Goal: Task Accomplishment & Management: Manage account settings

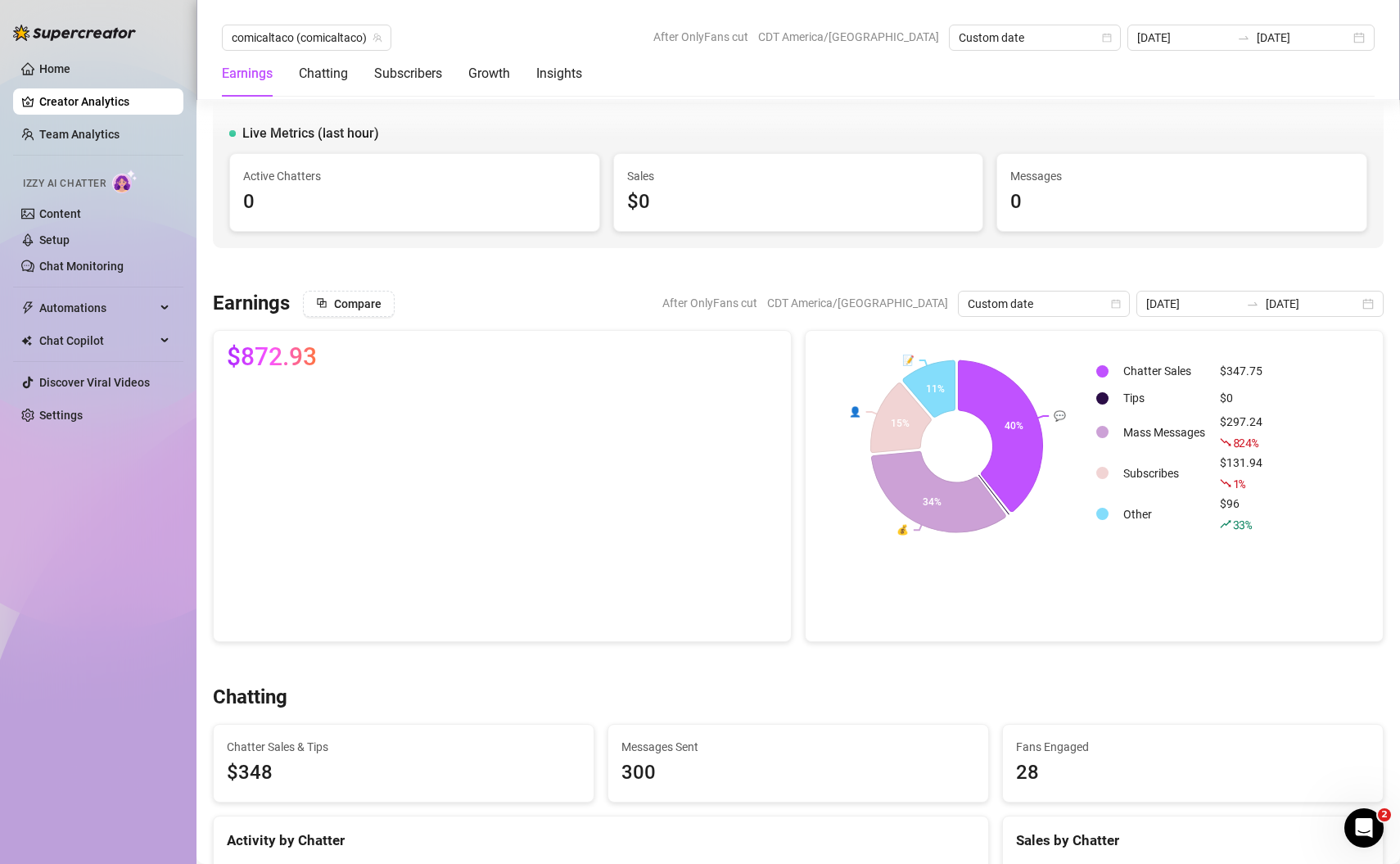
scroll to position [1252, 0]
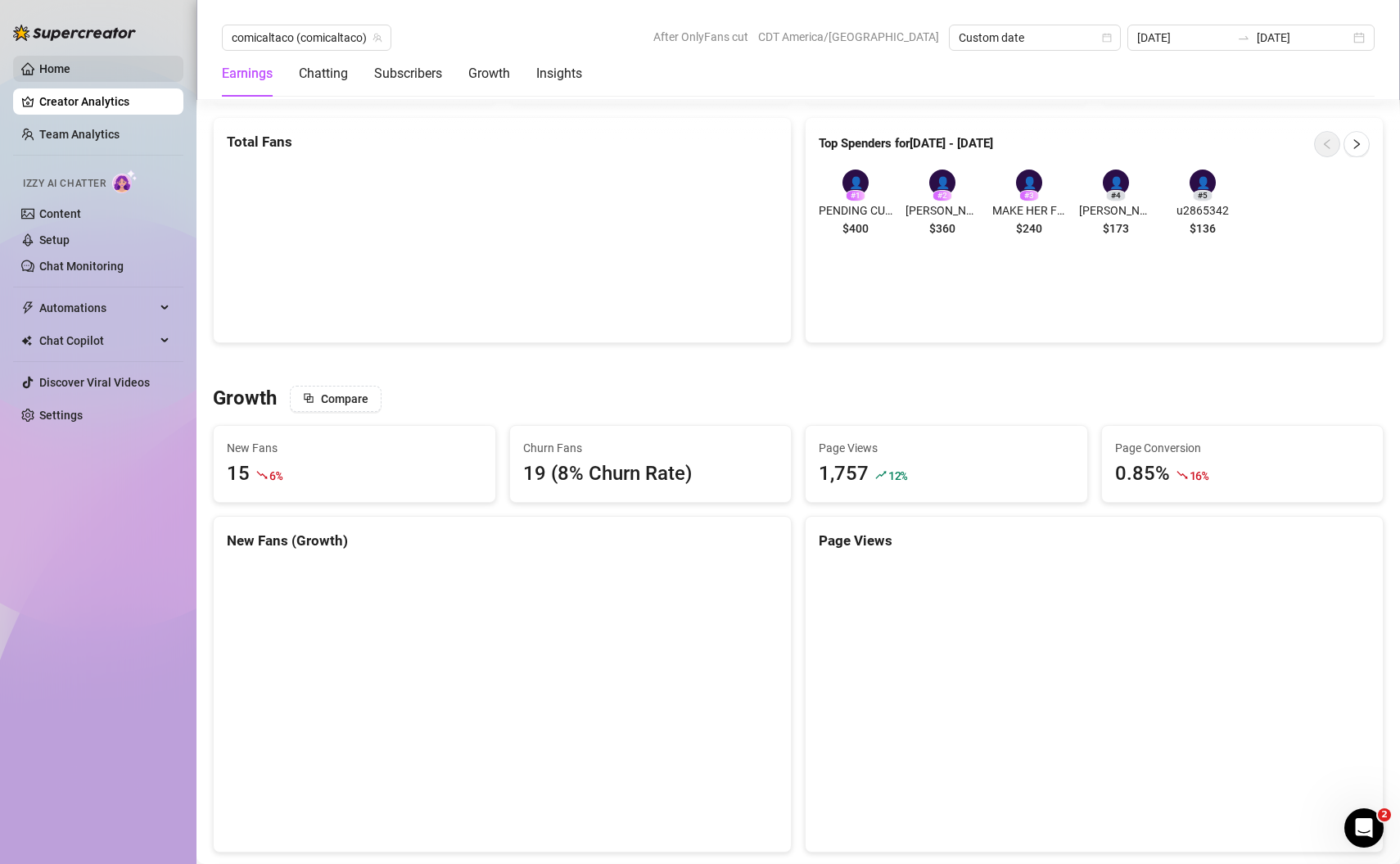
click at [54, 62] on link "Home" at bounding box center [55, 68] width 31 height 13
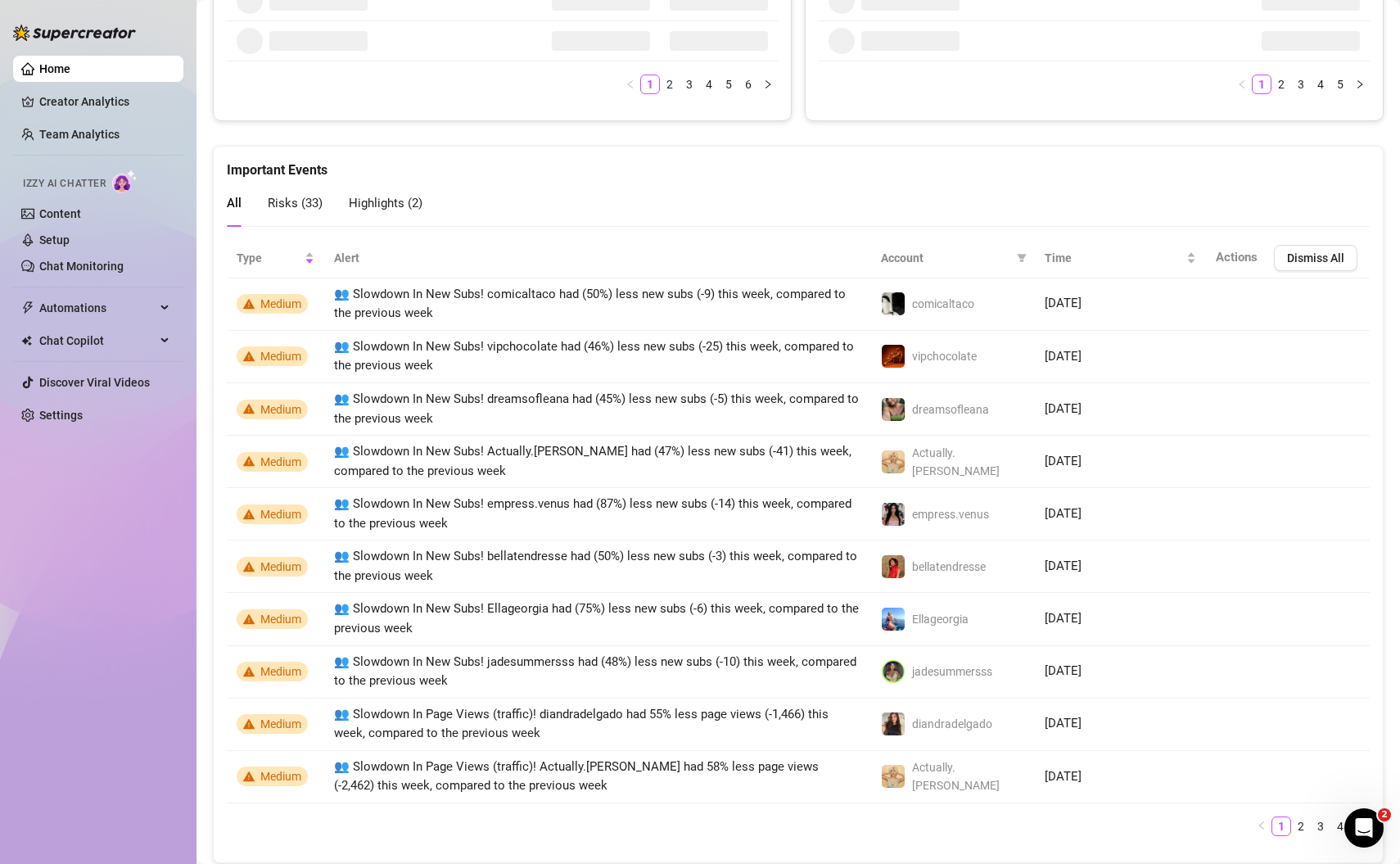
scroll to position [963, 0]
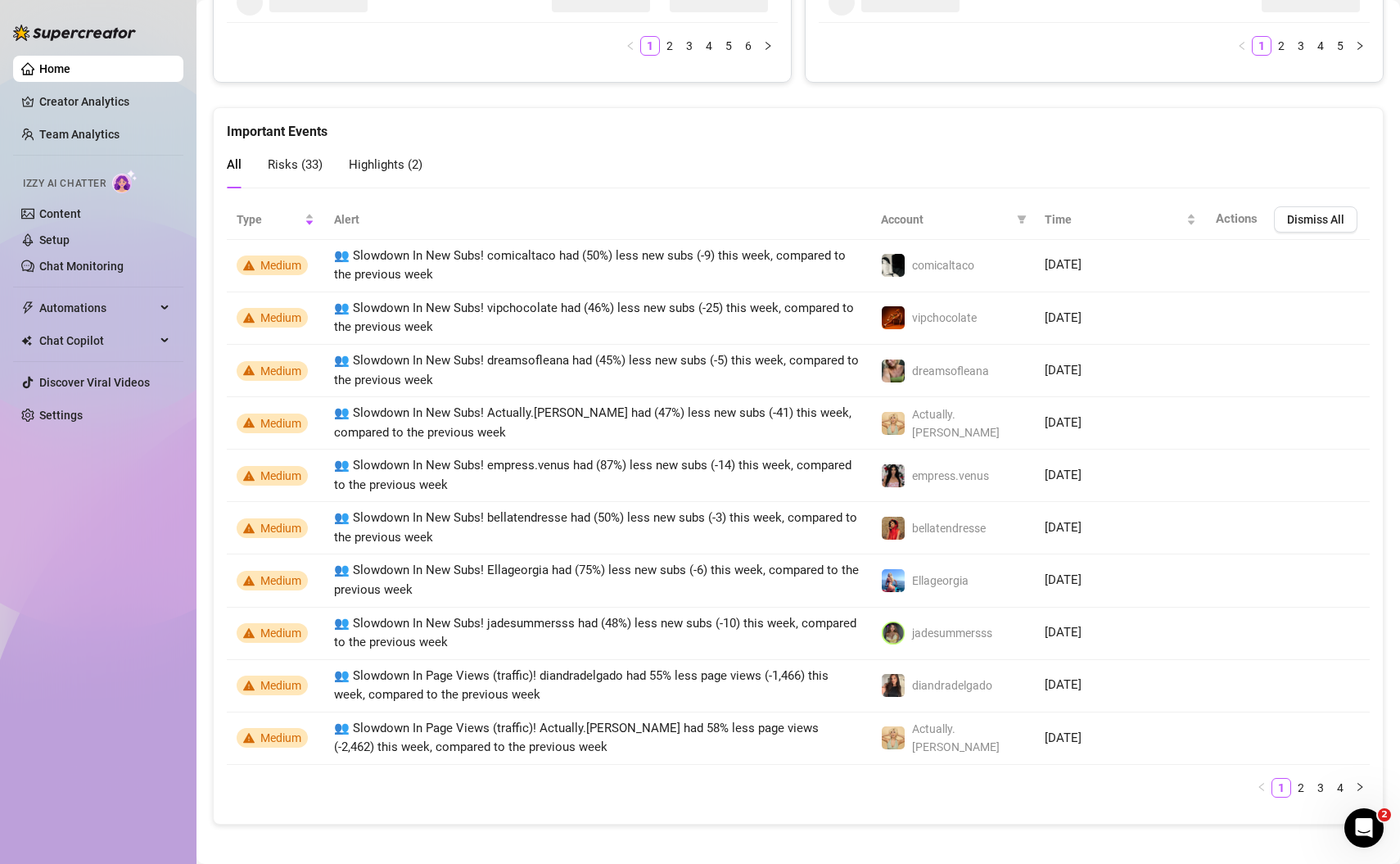
click at [54, 62] on link "Home" at bounding box center [55, 68] width 31 height 13
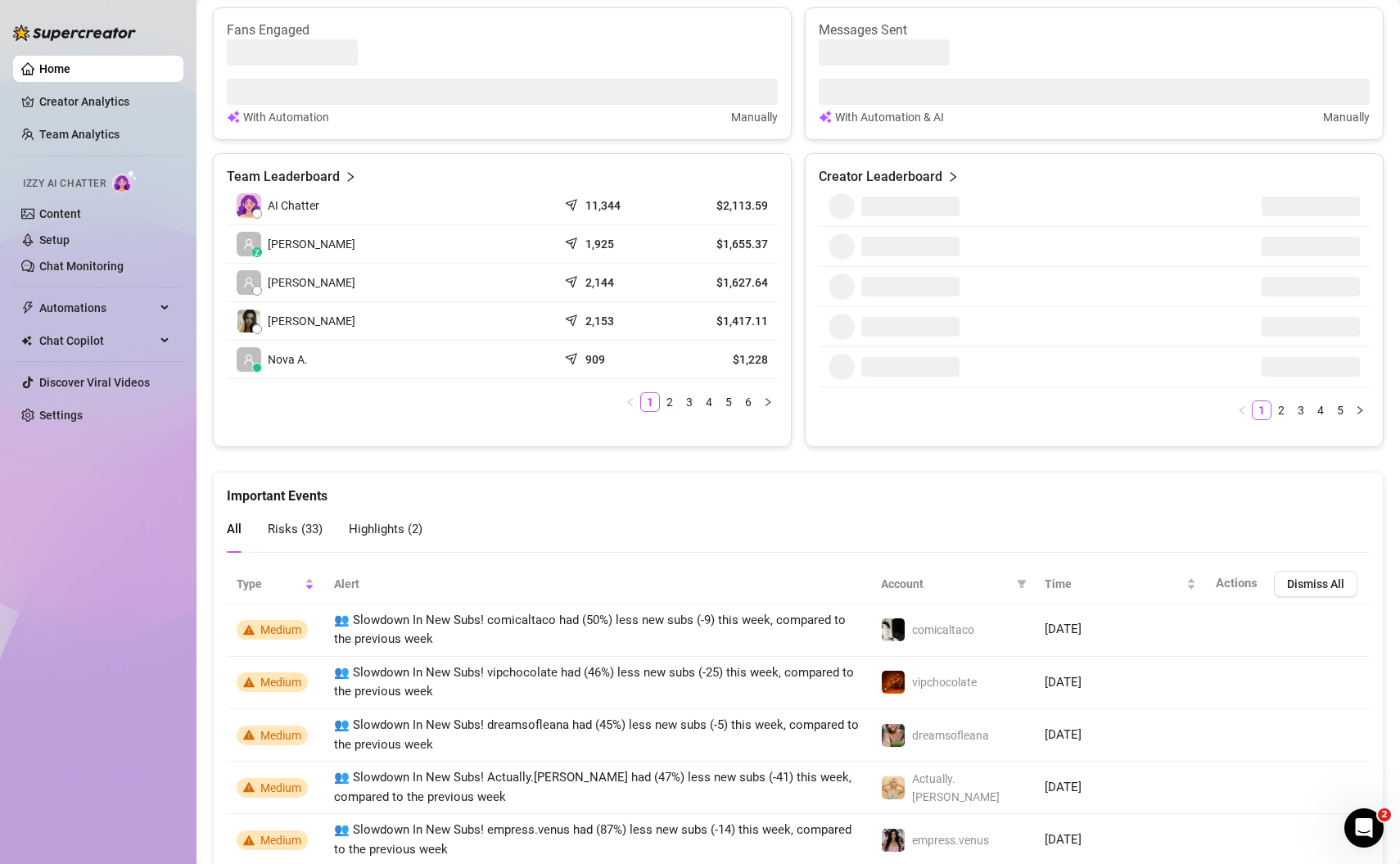
scroll to position [523, 0]
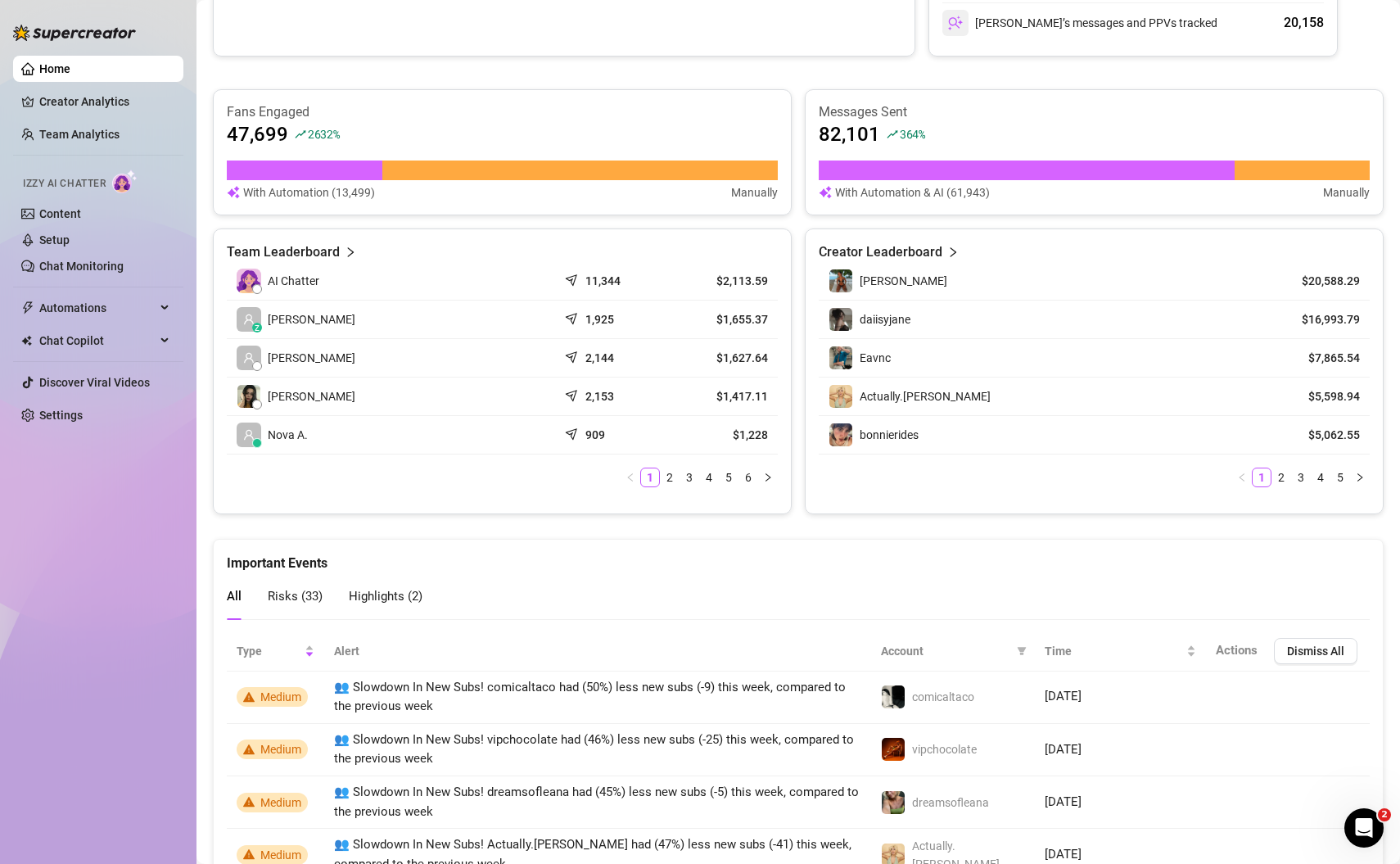
click at [320, 251] on article "Team Leaderboard" at bounding box center [283, 252] width 113 height 20
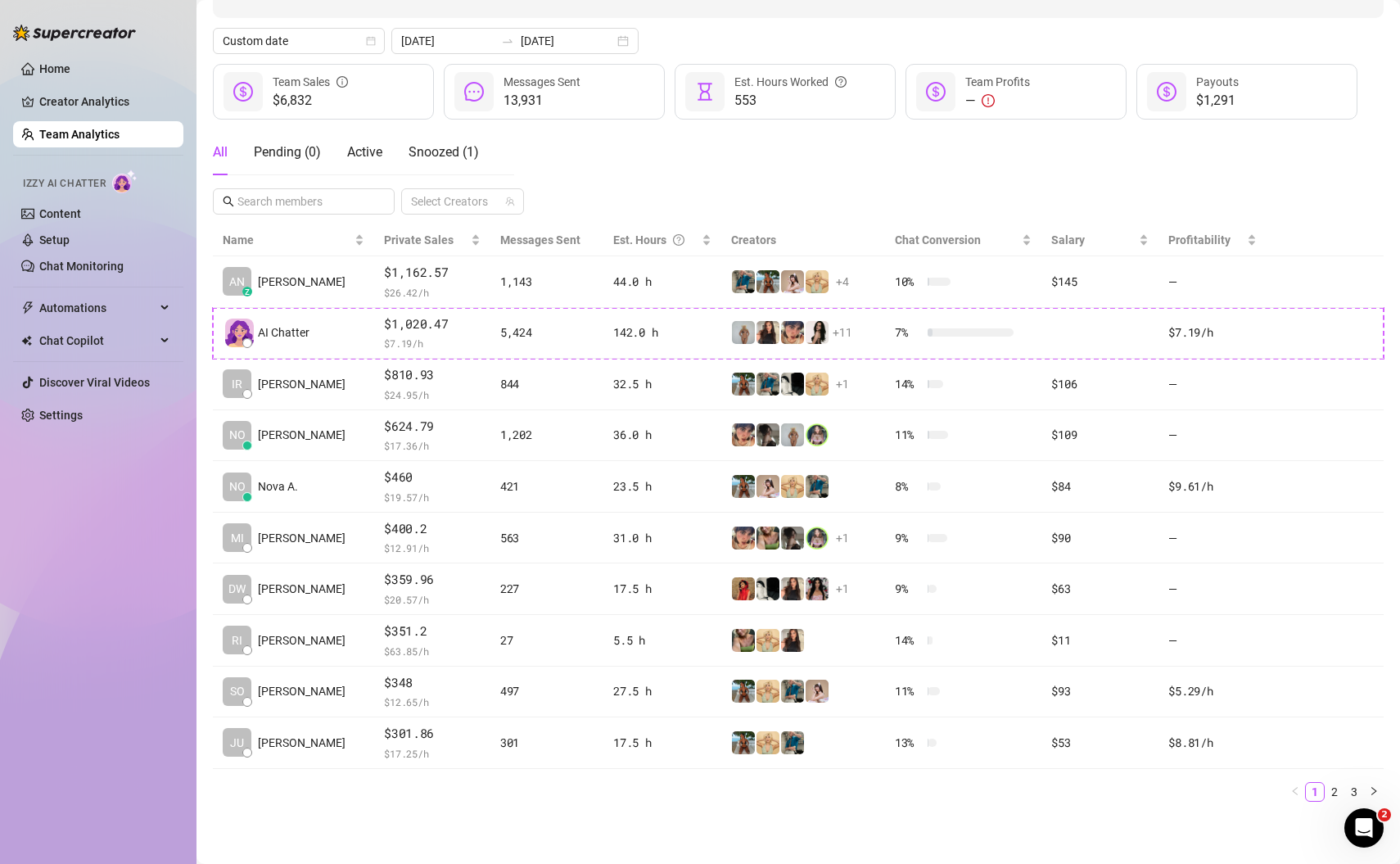
scroll to position [160, 0]
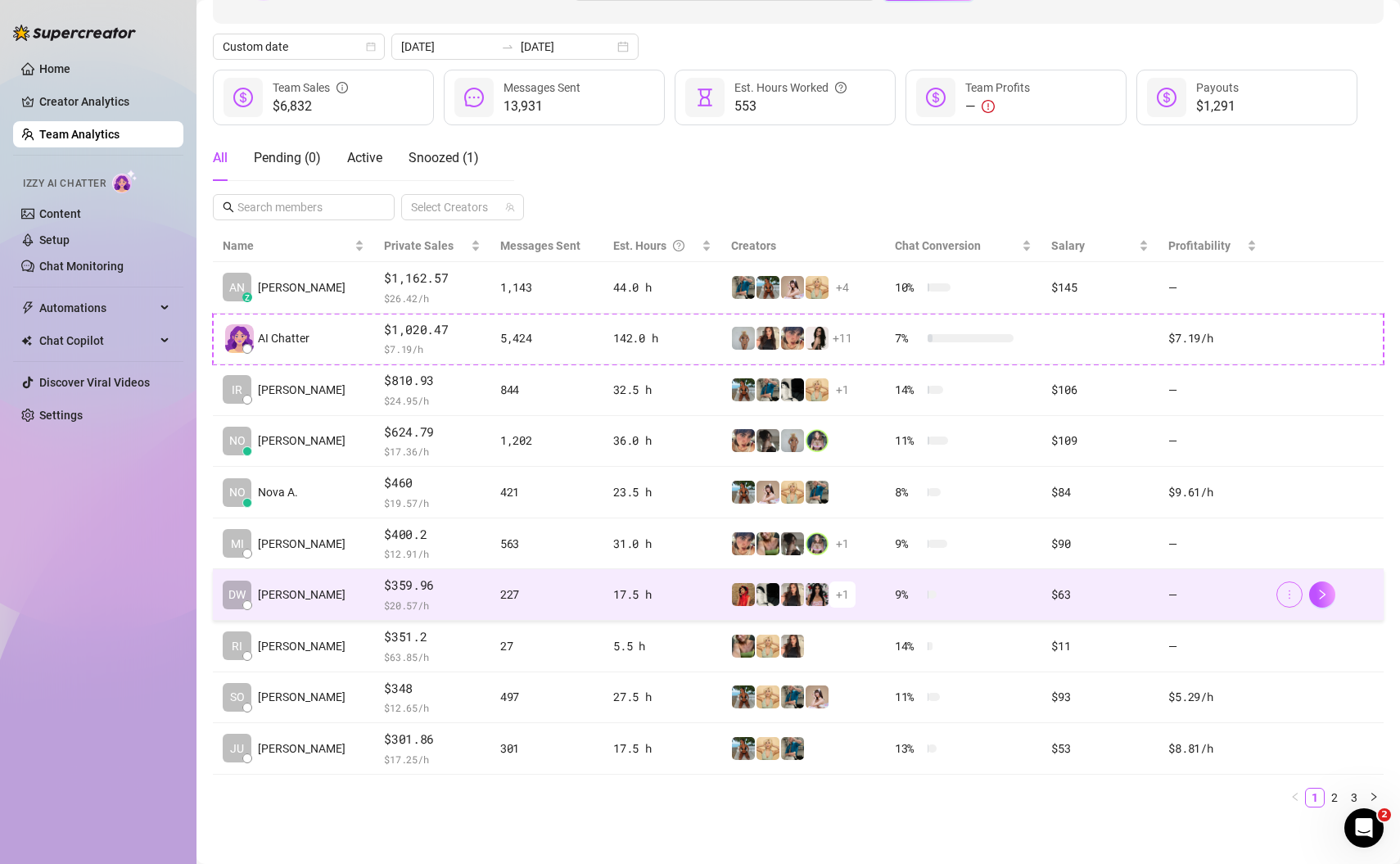
click at [1292, 594] on icon "more" at bounding box center [1289, 594] width 12 height 12
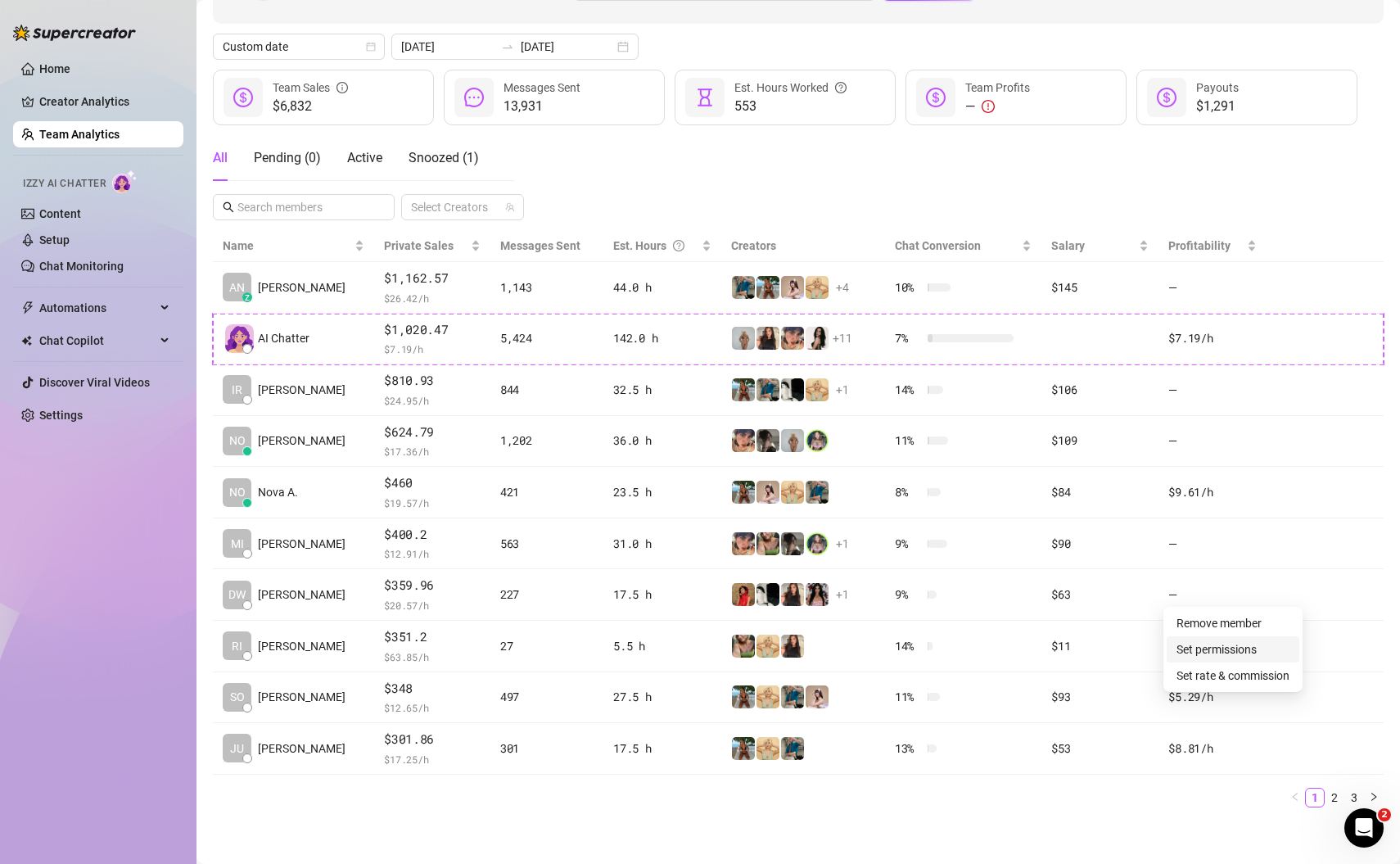
click at [1254, 650] on link "Set permissions" at bounding box center [1216, 649] width 80 height 13
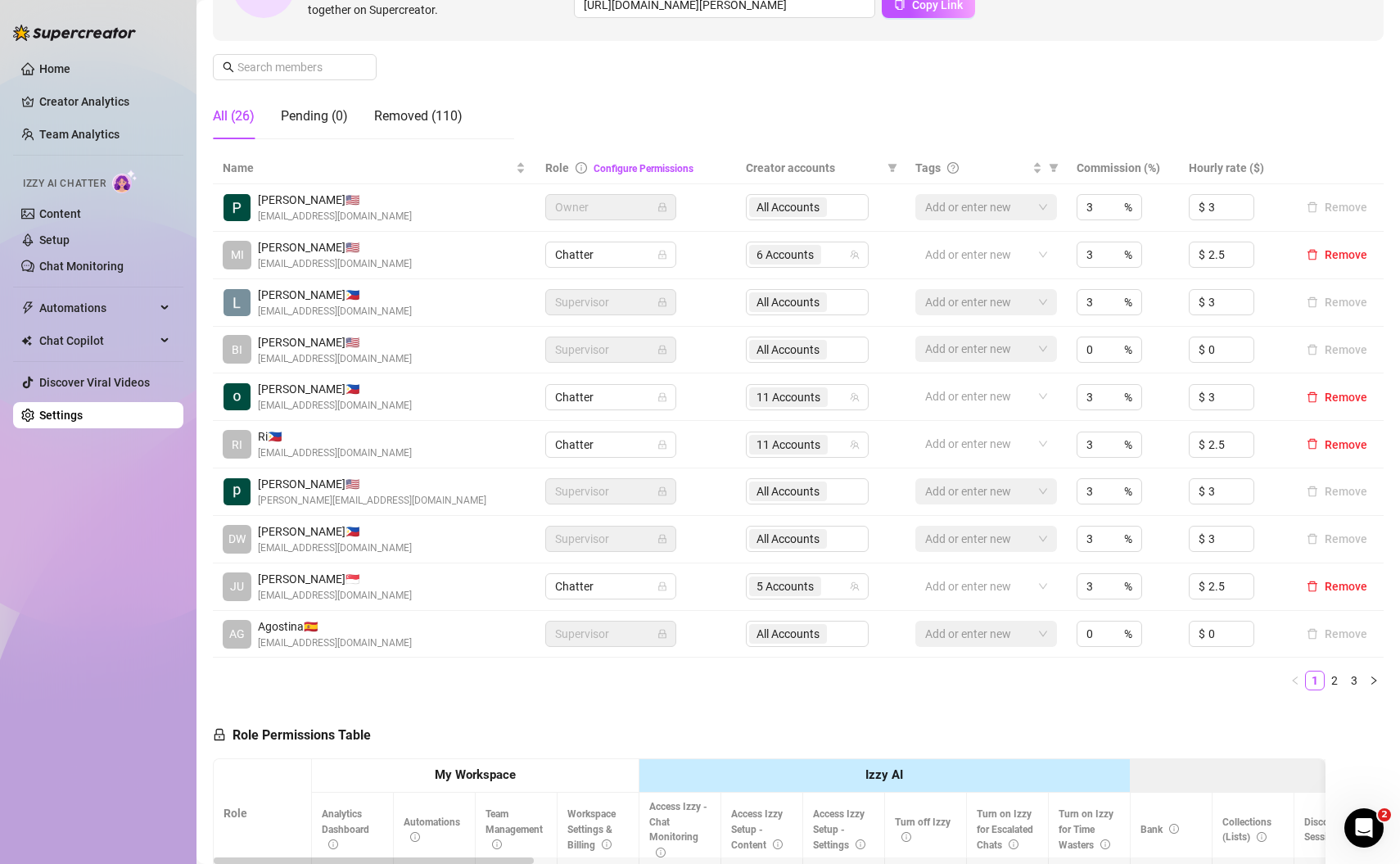
scroll to position [286, 0]
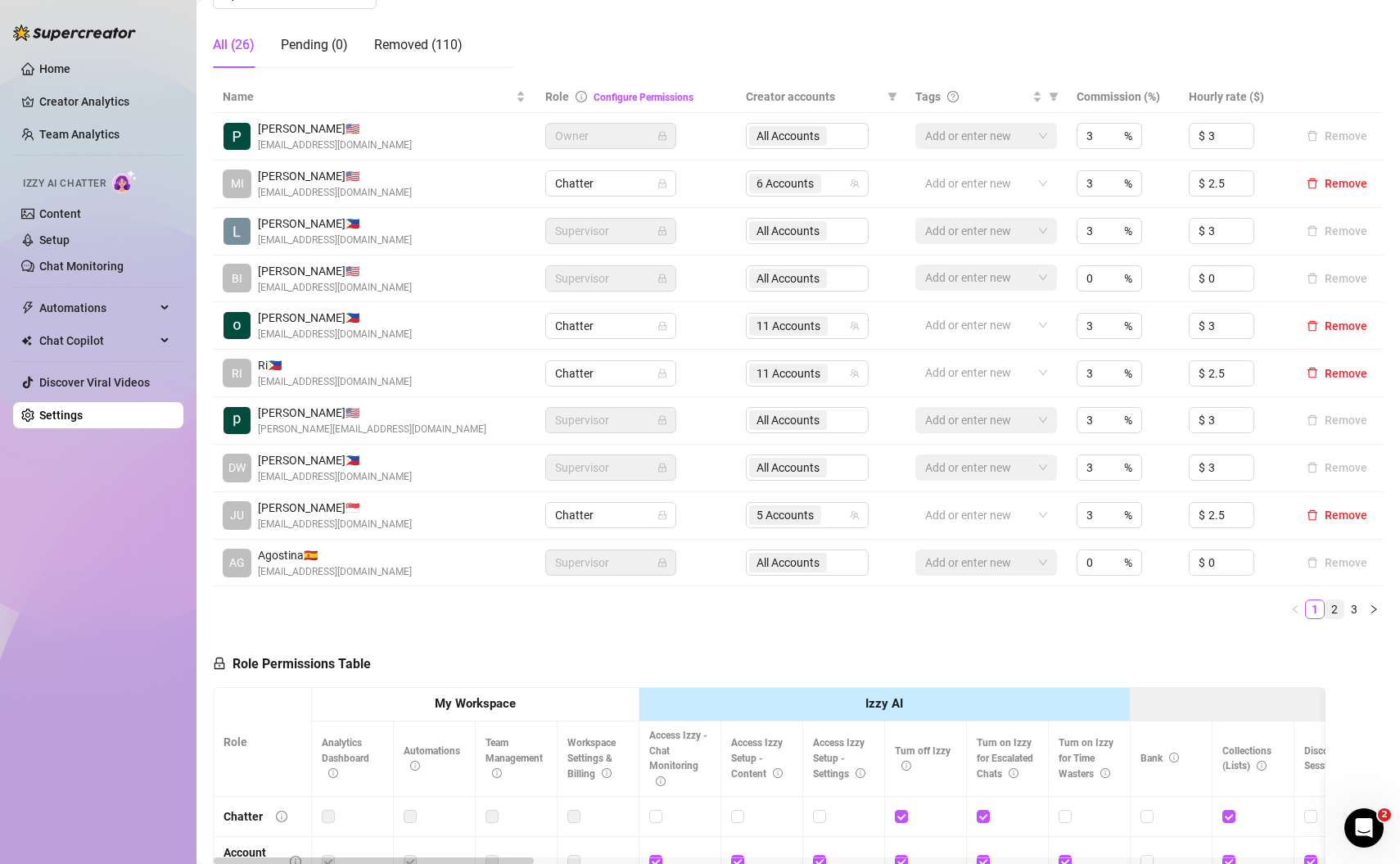
click at [1338, 608] on link "2" at bounding box center [1335, 609] width 18 height 18
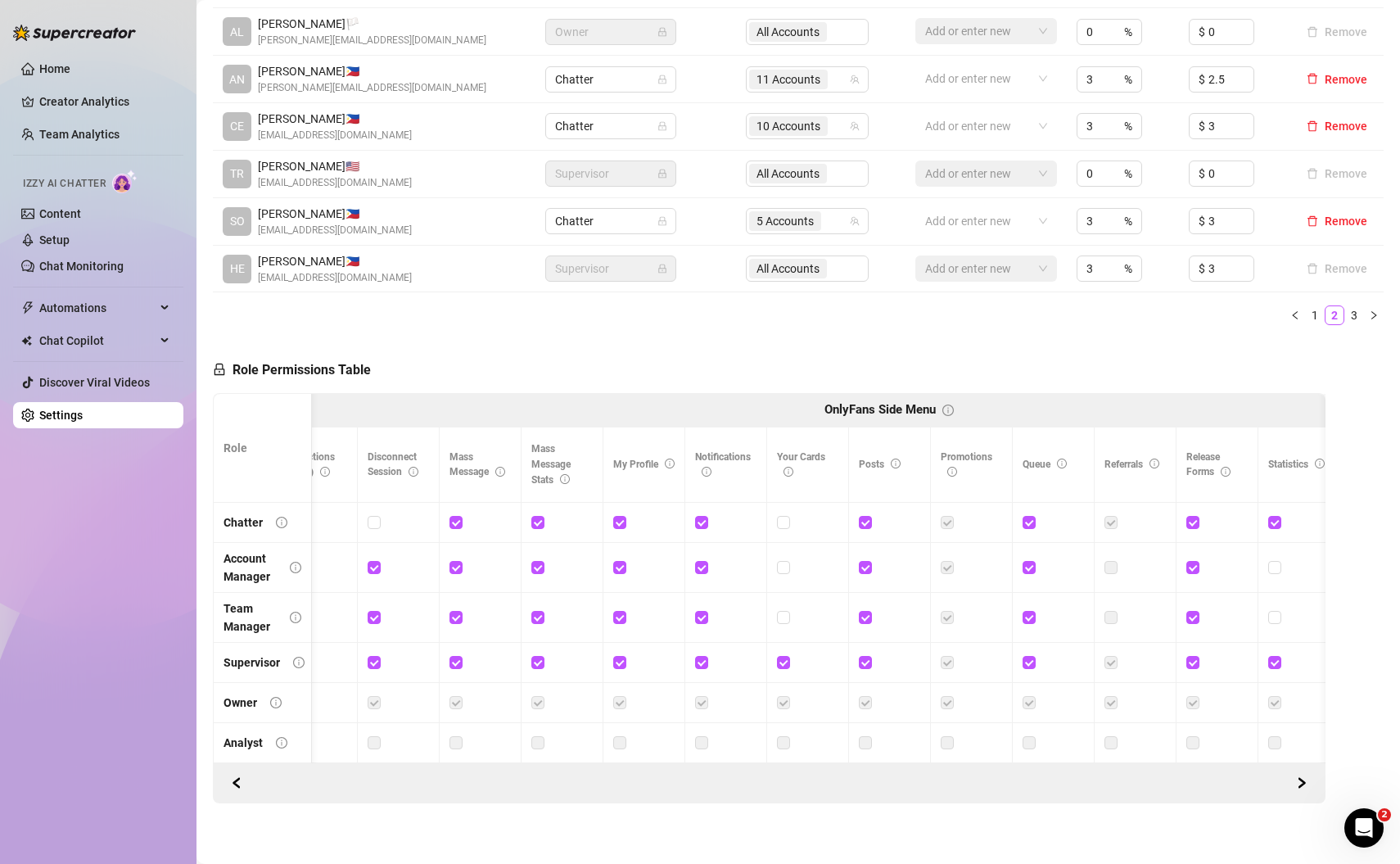
scroll to position [0, 0]
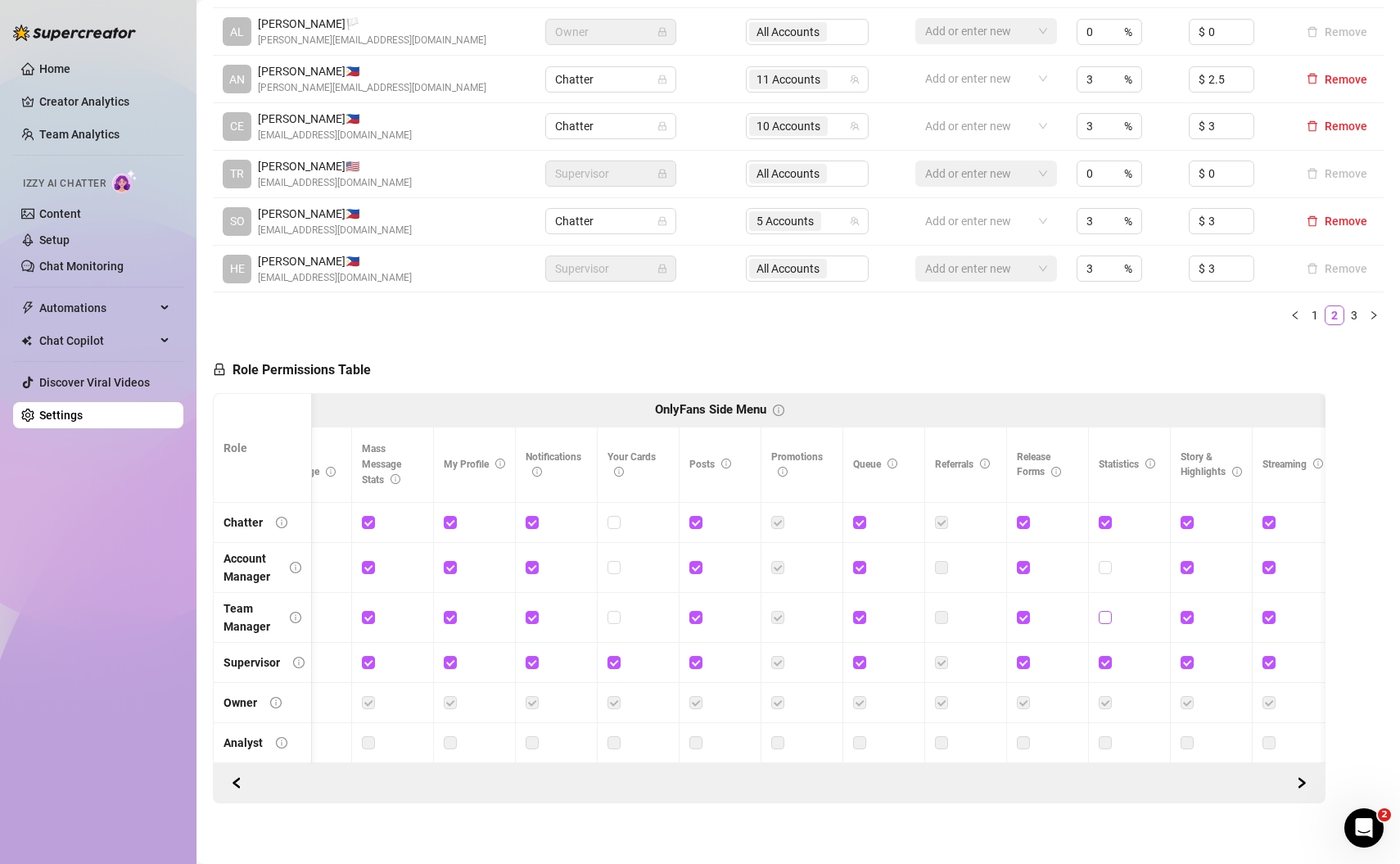
click at [1106, 614] on input "checkbox" at bounding box center [1104, 616] width 12 height 12
checkbox input "true"
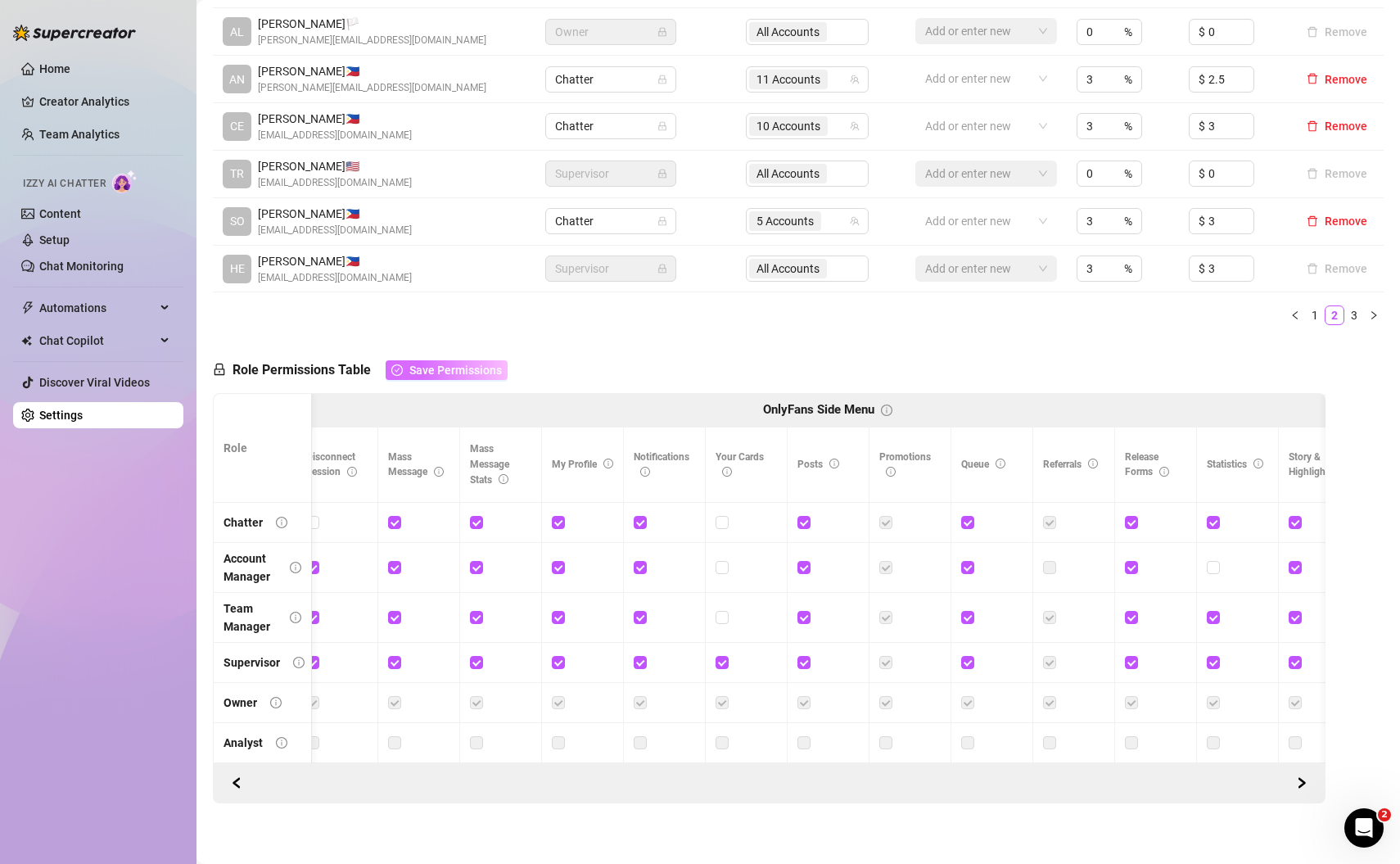
click at [463, 367] on span "Save Permissions" at bounding box center [456, 370] width 93 height 13
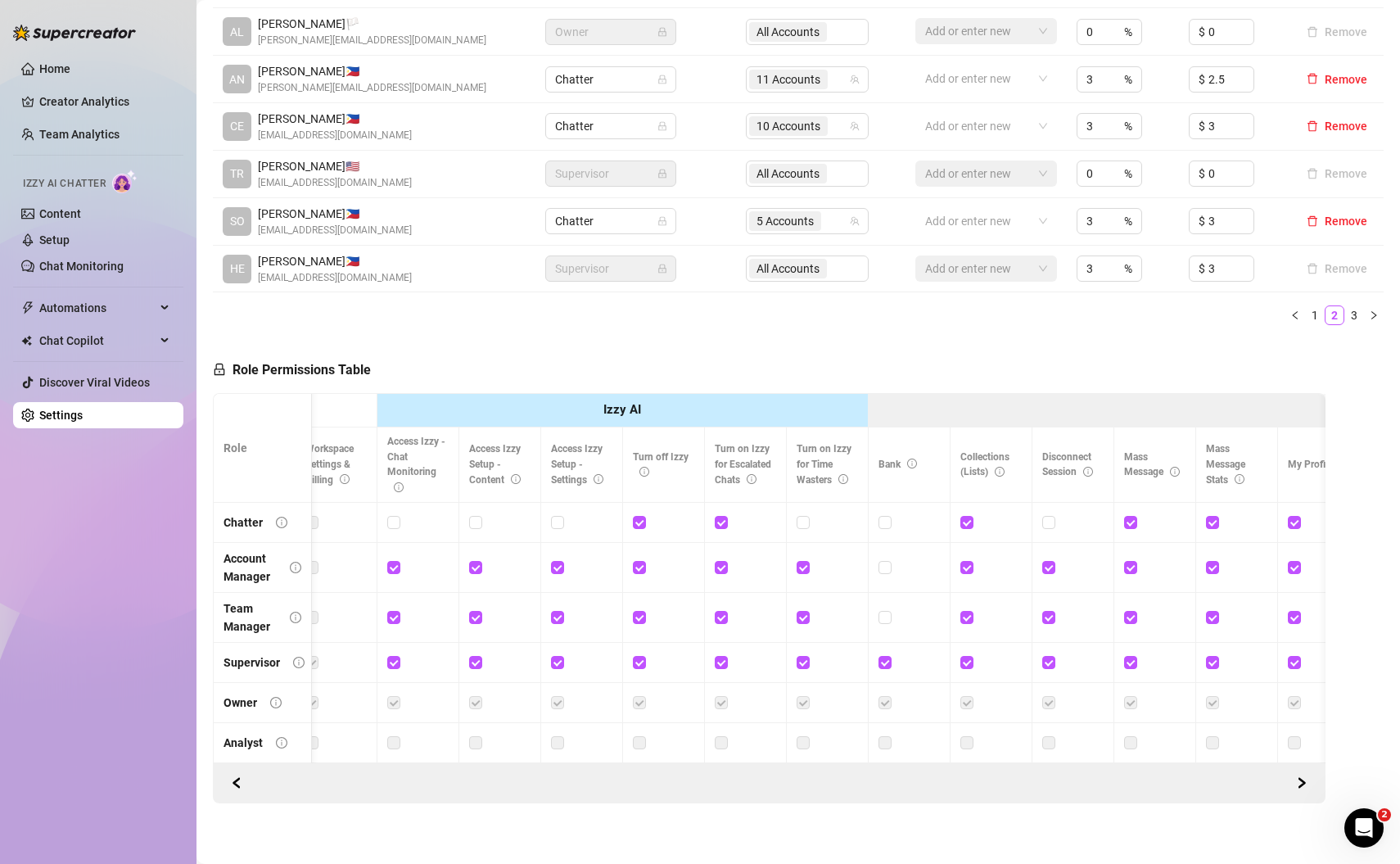
scroll to position [0, 581]
